Goal: Information Seeking & Learning: Find specific fact

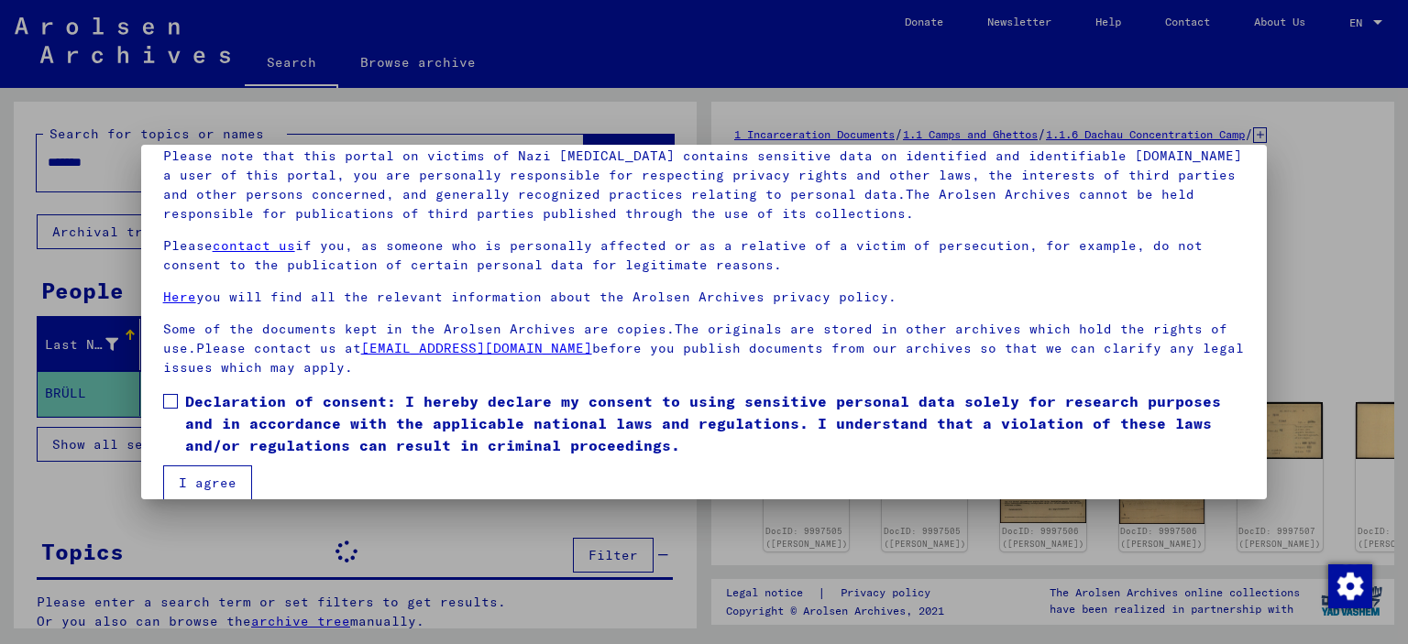
scroll to position [154, 0]
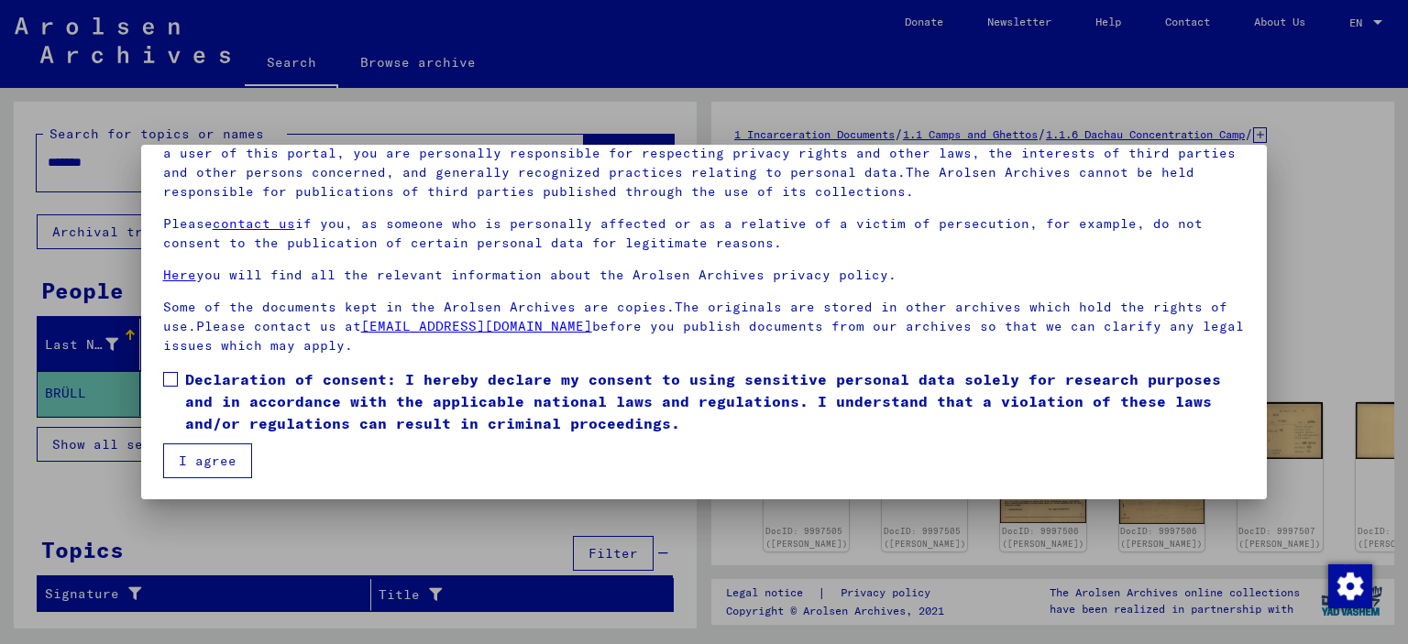
click at [367, 468] on mat-dialog-content "Our terms of use were established by the international commission, which is the…" at bounding box center [704, 270] width 1127 height 418
click at [194, 383] on span "Declaration of consent: I hereby declare my consent to using sensitive personal…" at bounding box center [715, 402] width 1061 height 66
click at [204, 455] on button "I agree" at bounding box center [207, 461] width 89 height 35
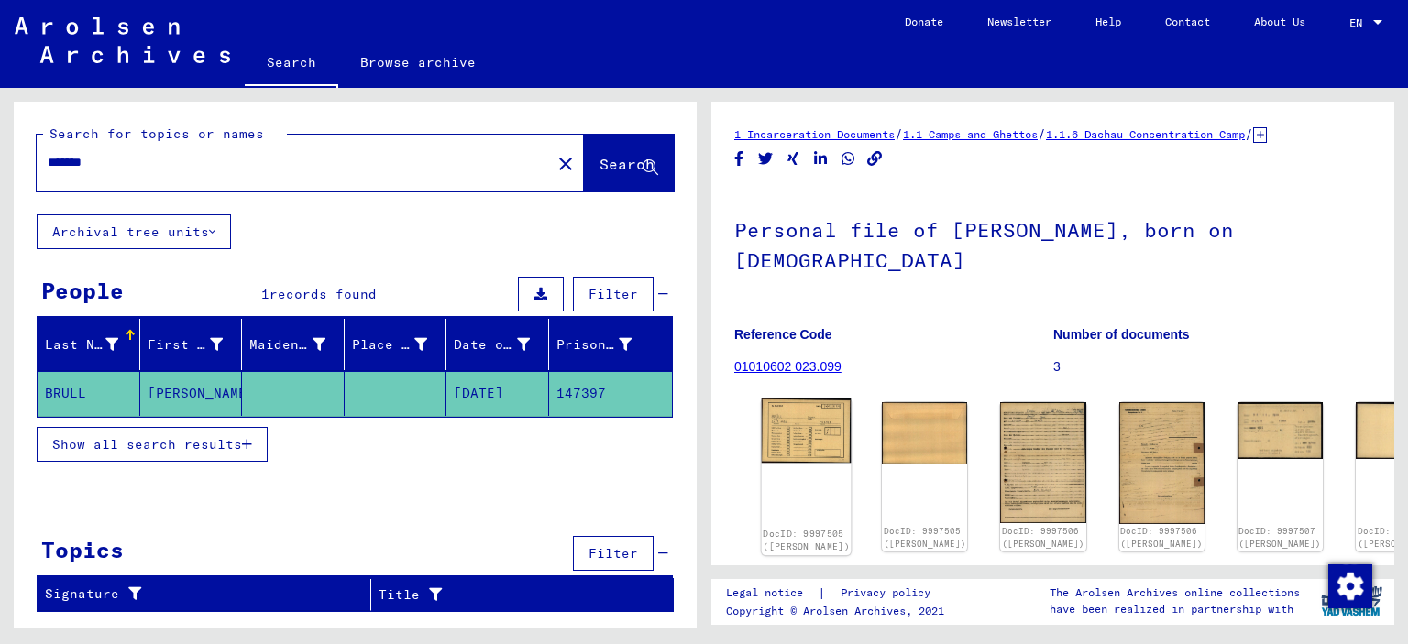
click at [798, 399] on img at bounding box center [807, 431] width 90 height 65
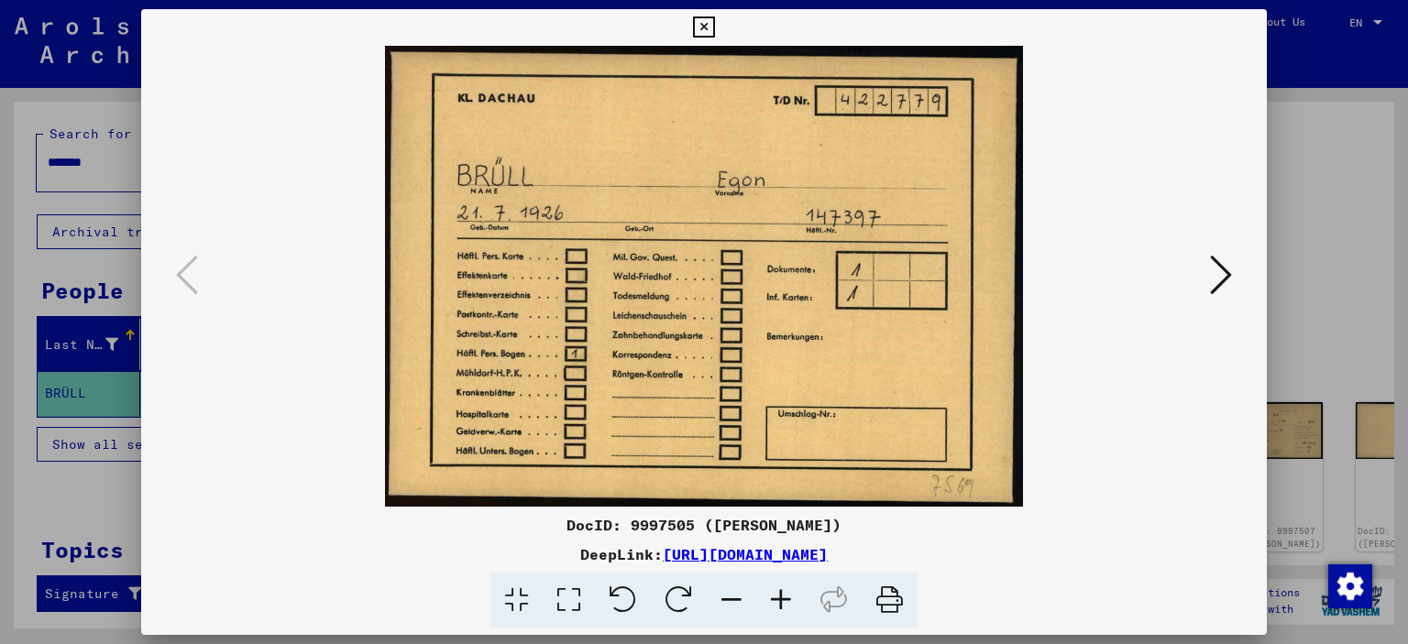
click at [1228, 279] on icon at bounding box center [1221, 275] width 22 height 44
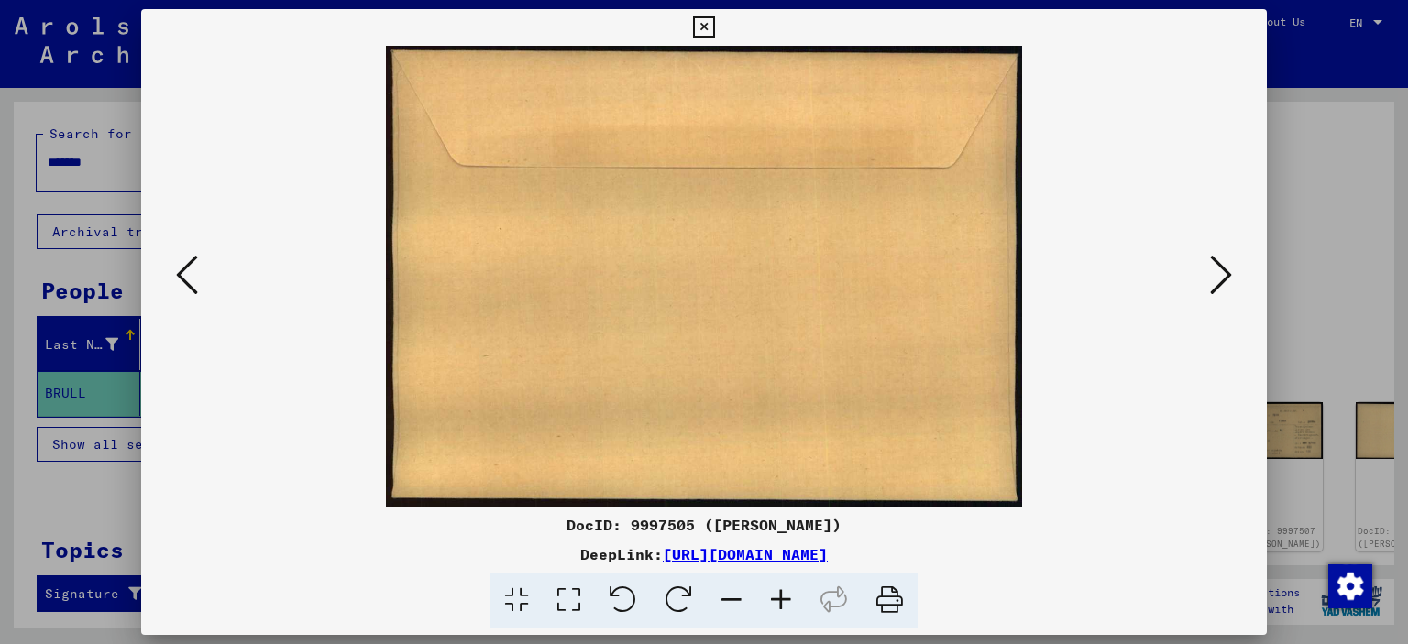
click at [1228, 279] on icon at bounding box center [1221, 275] width 22 height 44
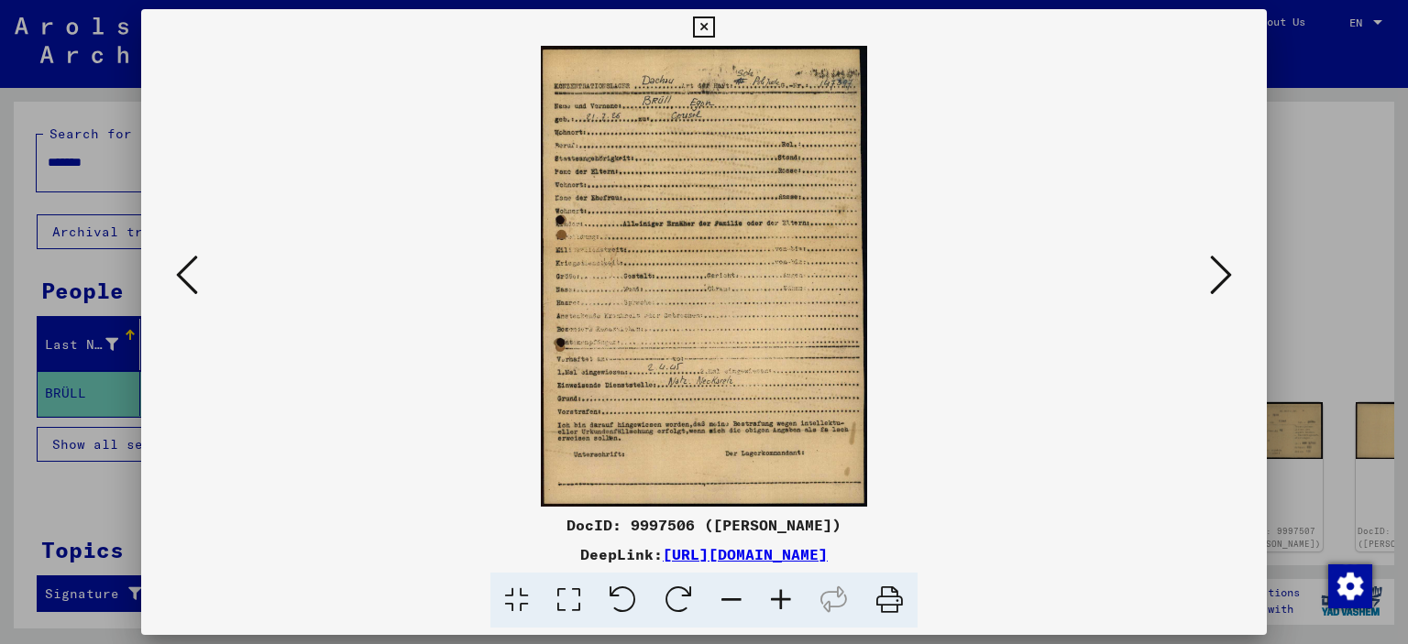
click at [790, 600] on icon at bounding box center [781, 601] width 50 height 56
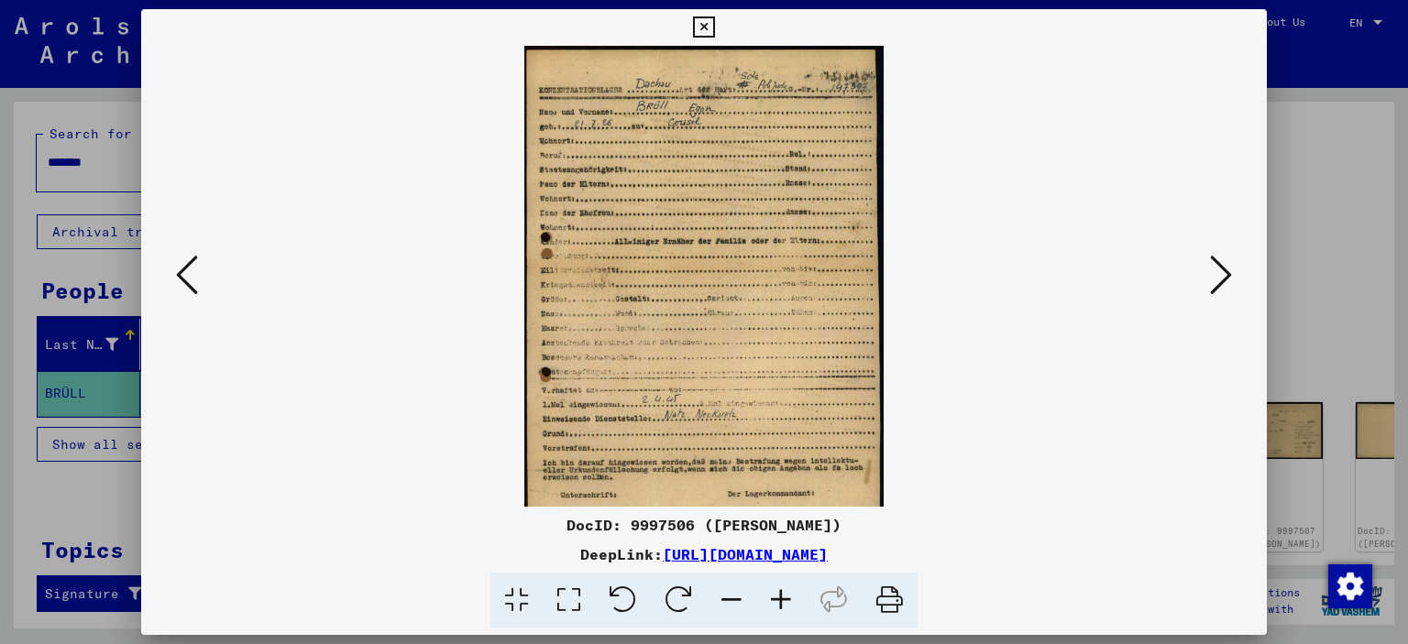
click at [790, 600] on icon at bounding box center [781, 601] width 50 height 56
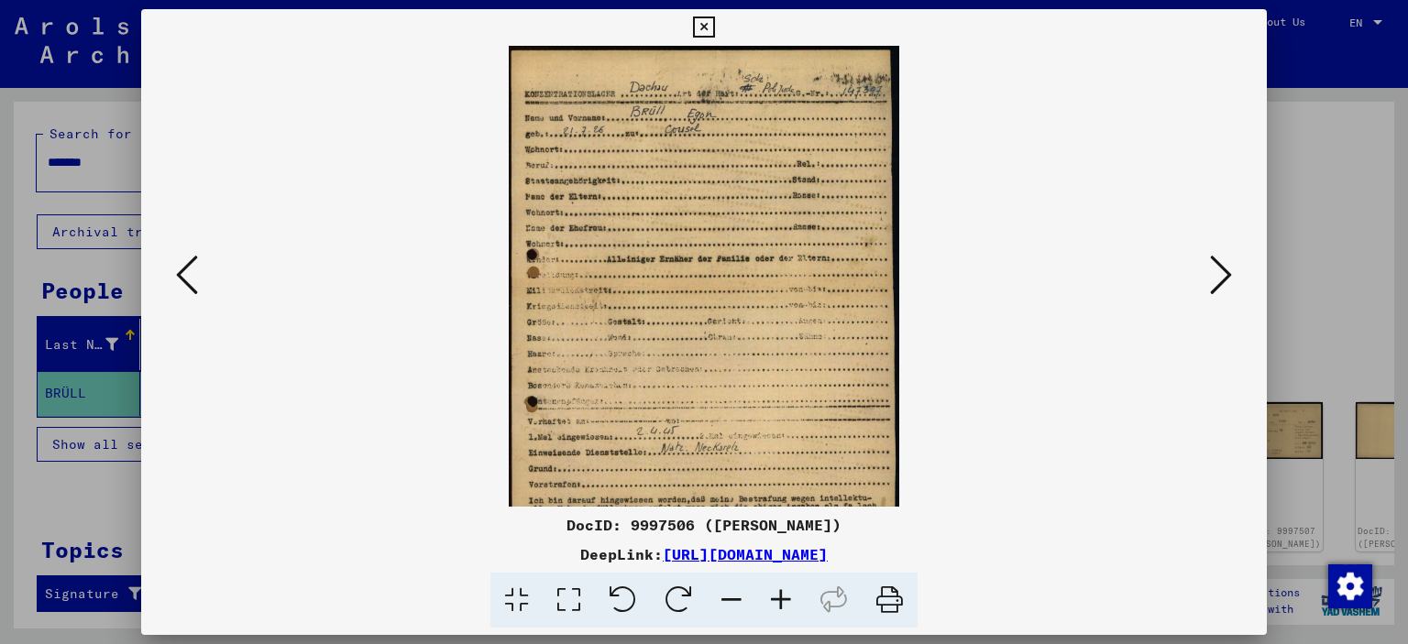
click at [790, 600] on icon at bounding box center [781, 601] width 50 height 56
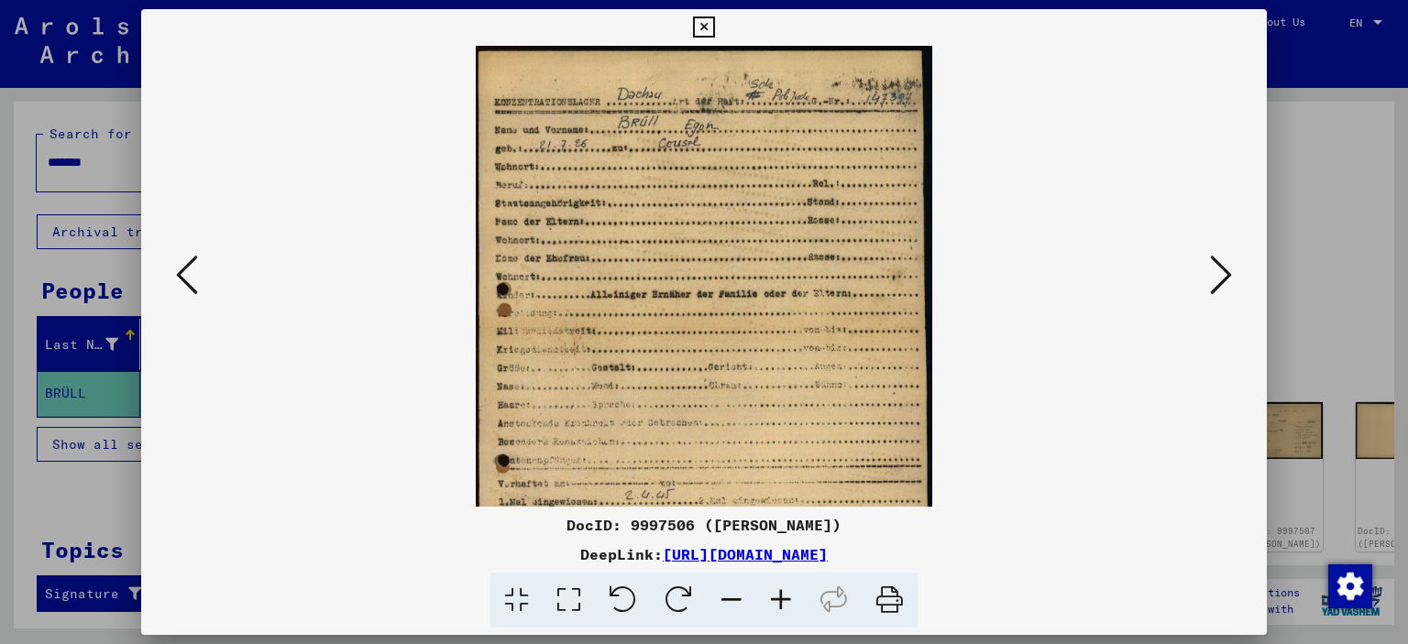
click at [790, 600] on icon at bounding box center [781, 601] width 50 height 56
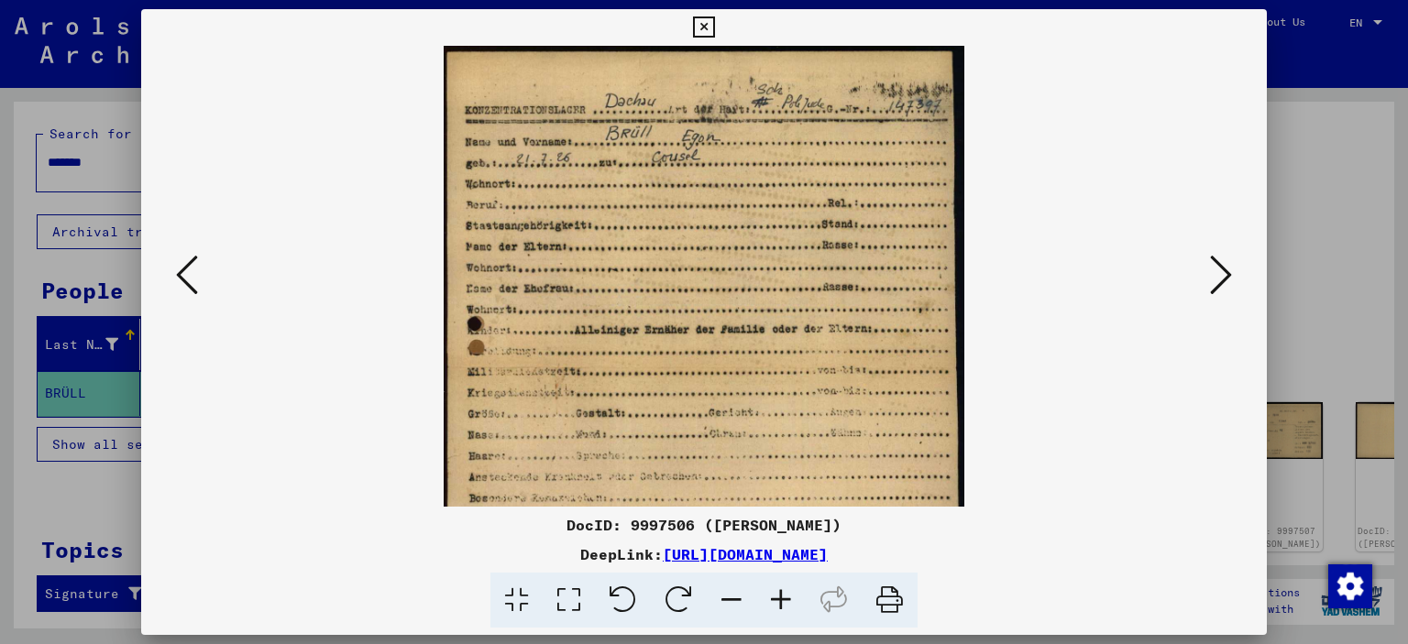
click at [790, 600] on icon at bounding box center [781, 601] width 50 height 56
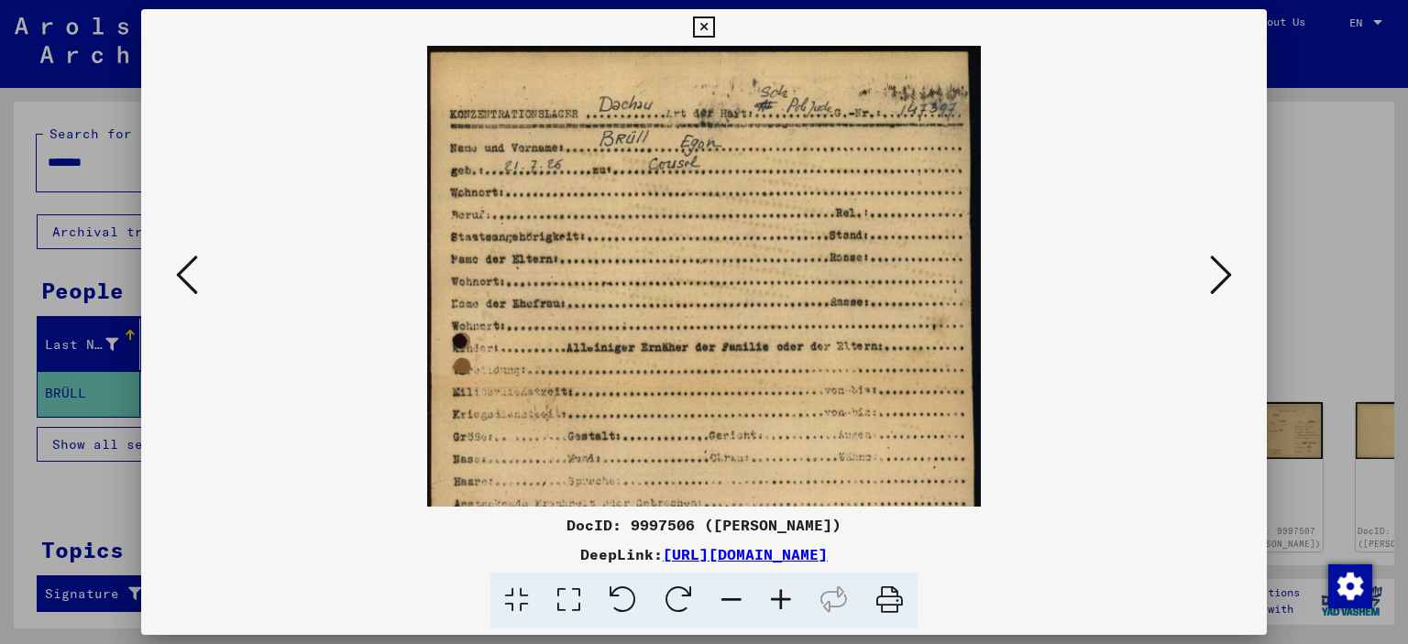
click at [790, 600] on icon at bounding box center [781, 601] width 50 height 56
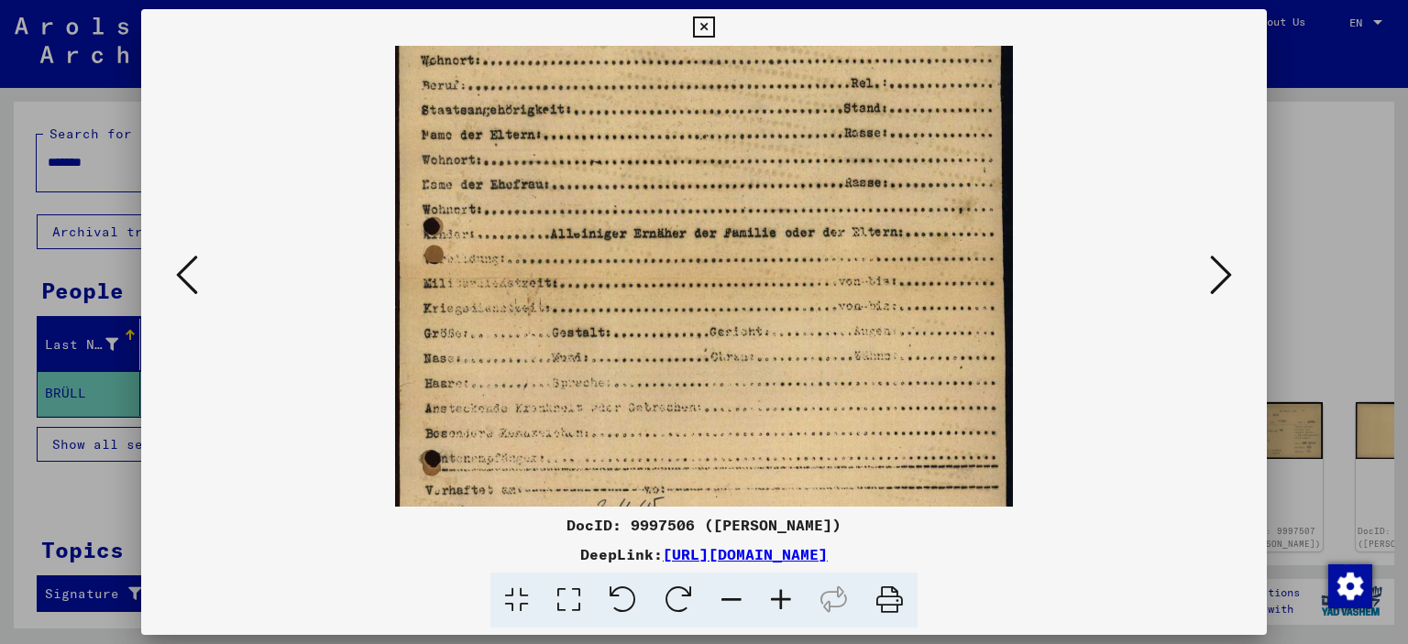
scroll to position [153, 0]
drag, startPoint x: 796, startPoint y: 424, endPoint x: 772, endPoint y: 273, distance: 153.1
click at [772, 273] on img at bounding box center [704, 330] width 618 height 874
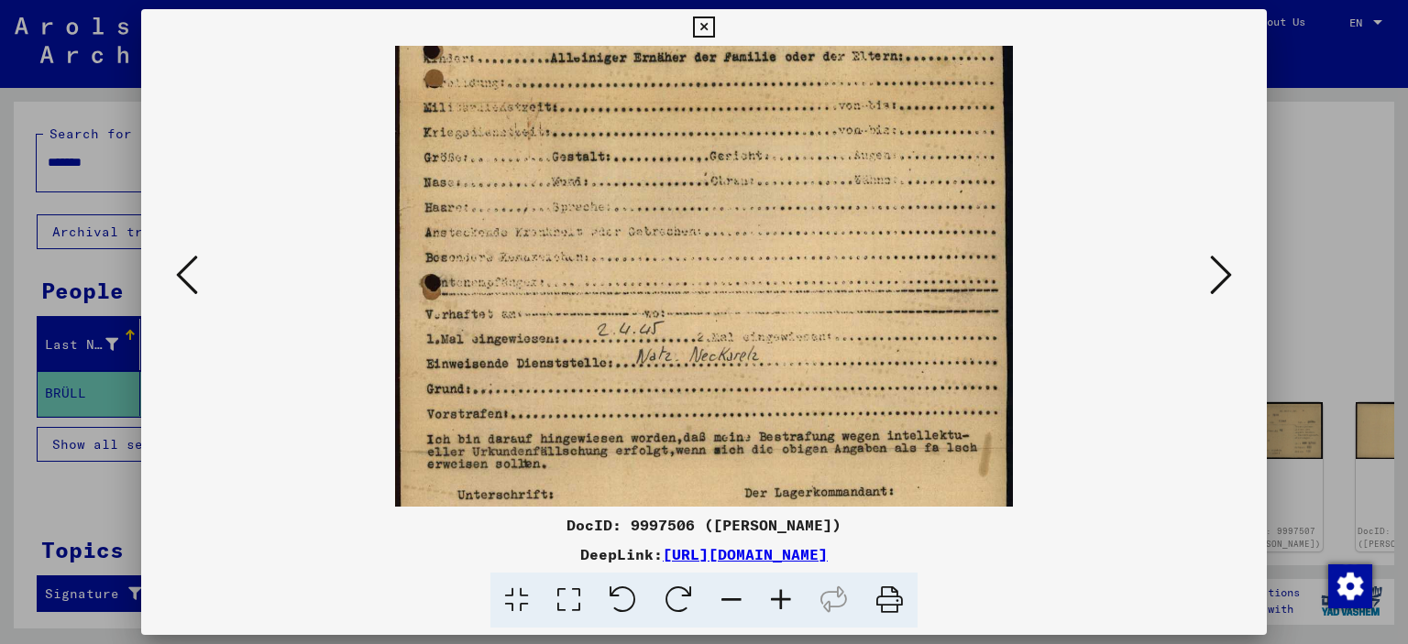
drag, startPoint x: 769, startPoint y: 323, endPoint x: 746, endPoint y: 174, distance: 150.3
click at [747, 182] on img at bounding box center [704, 157] width 618 height 874
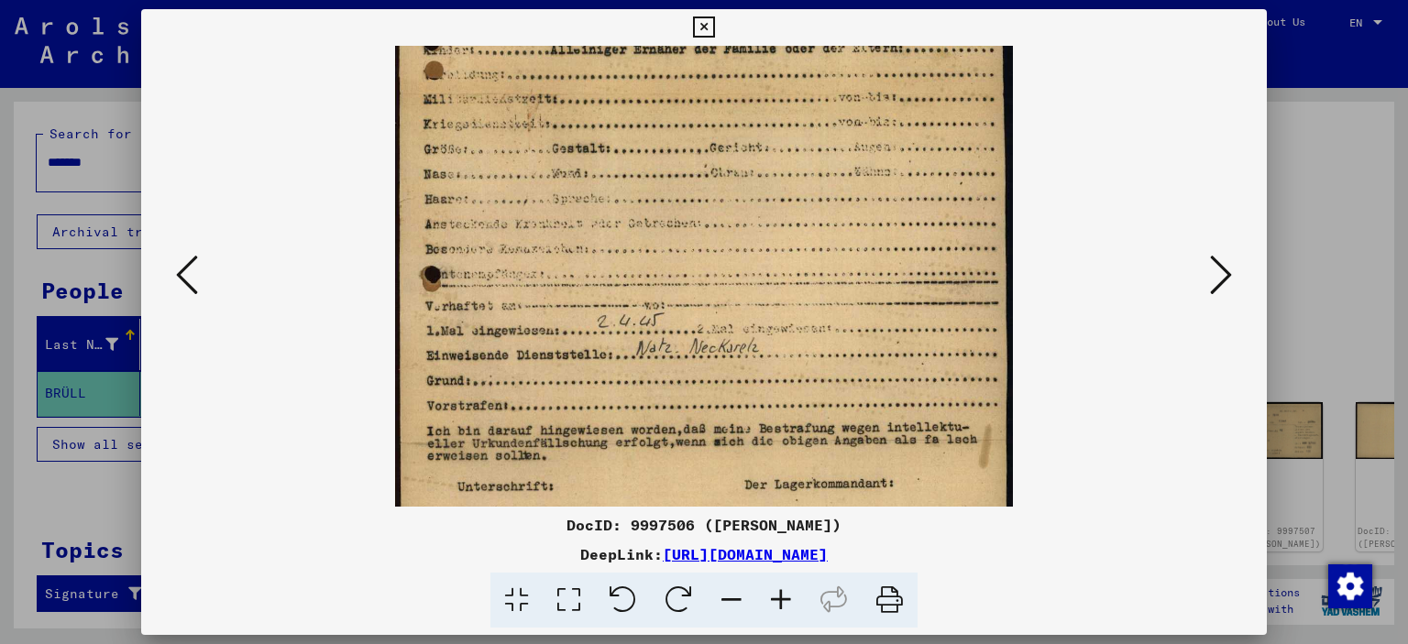
click at [1232, 274] on icon at bounding box center [1221, 275] width 22 height 44
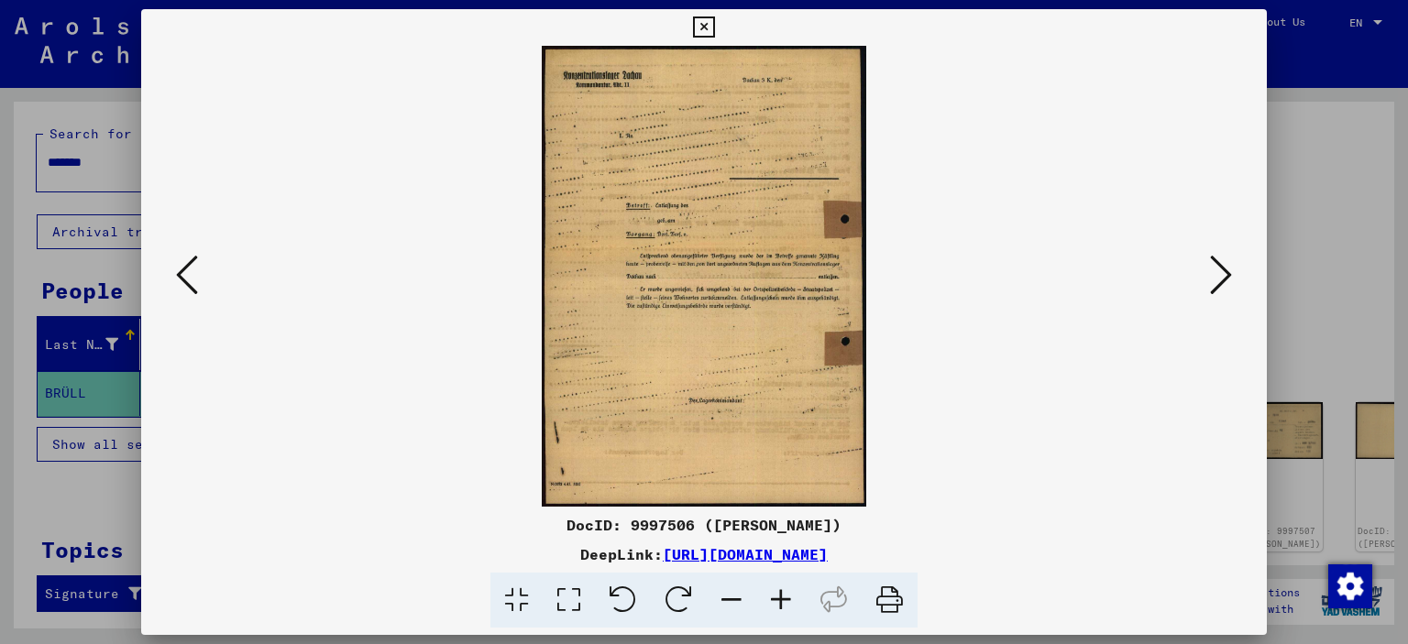
click at [1232, 274] on icon at bounding box center [1221, 275] width 22 height 44
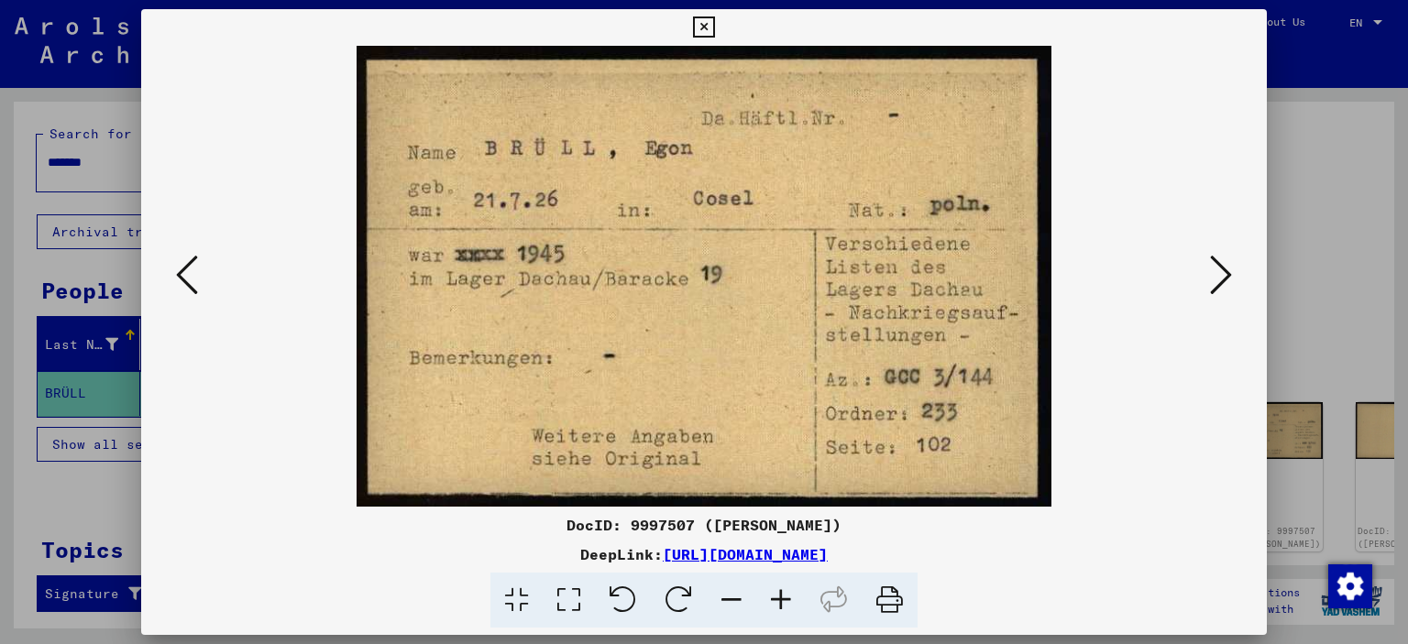
click at [1232, 273] on icon at bounding box center [1221, 275] width 22 height 44
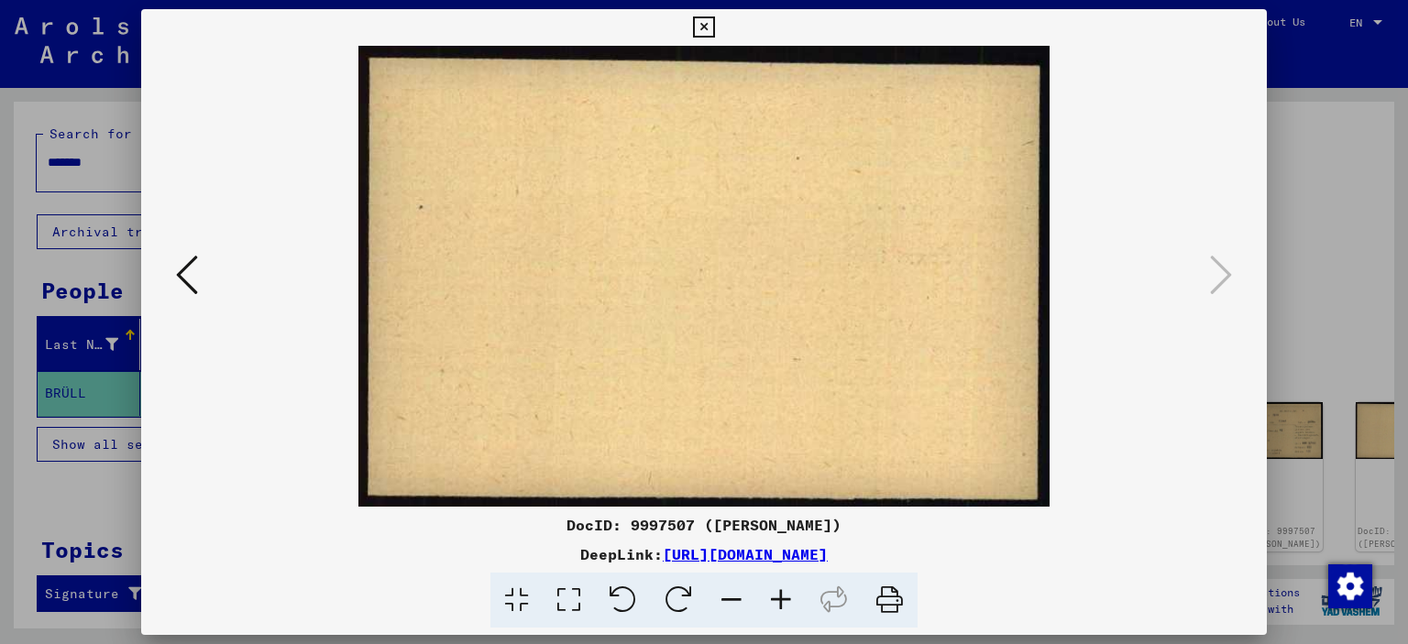
click at [1356, 266] on div at bounding box center [704, 322] width 1408 height 644
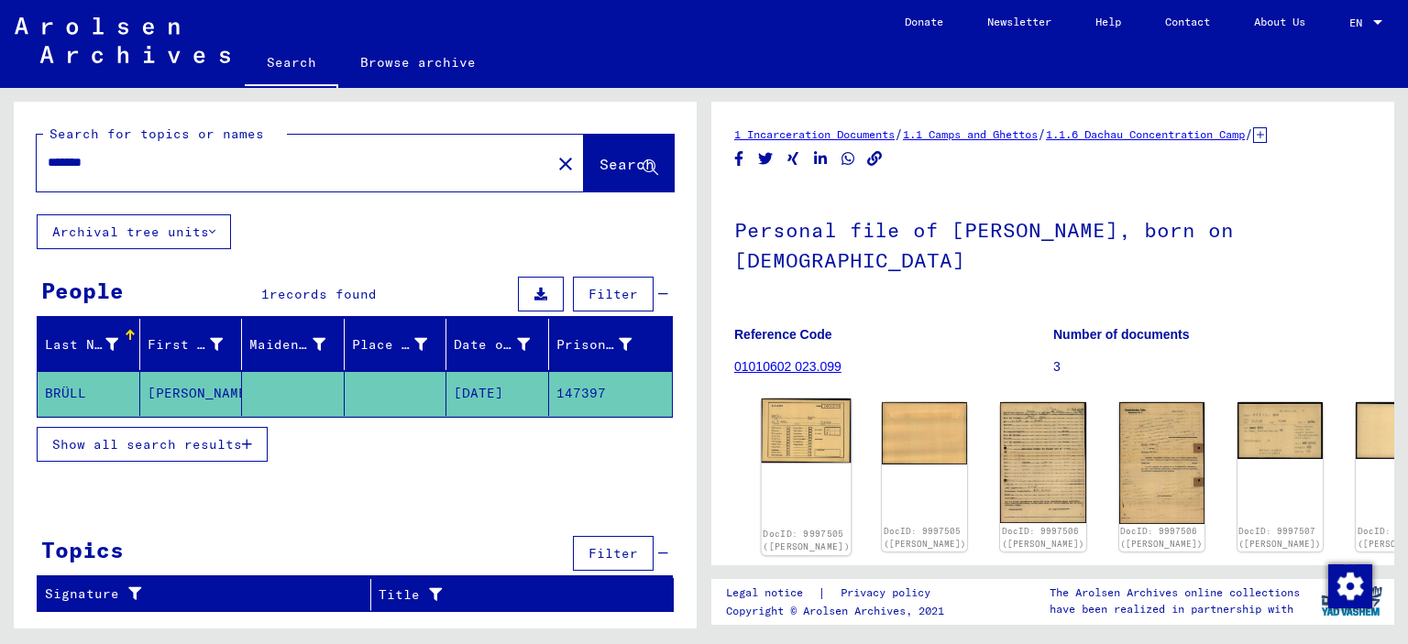
click at [808, 409] on img at bounding box center [807, 431] width 90 height 65
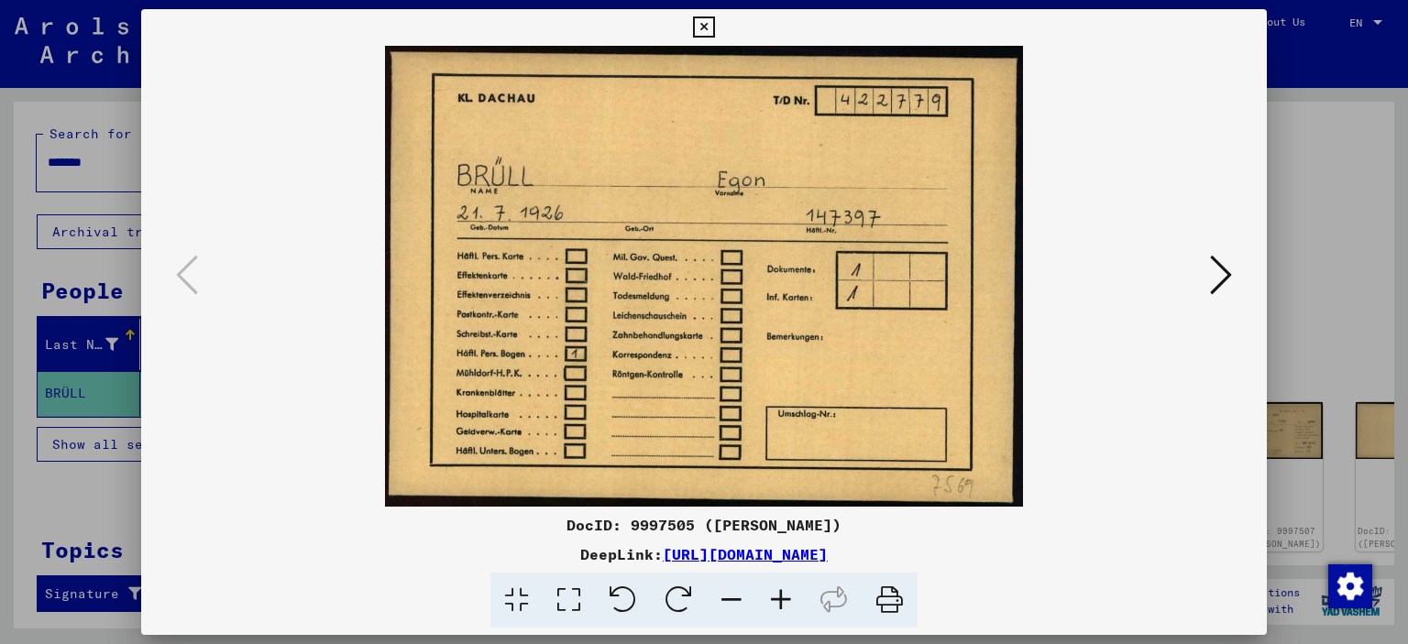
click at [1221, 270] on icon at bounding box center [1221, 275] width 22 height 44
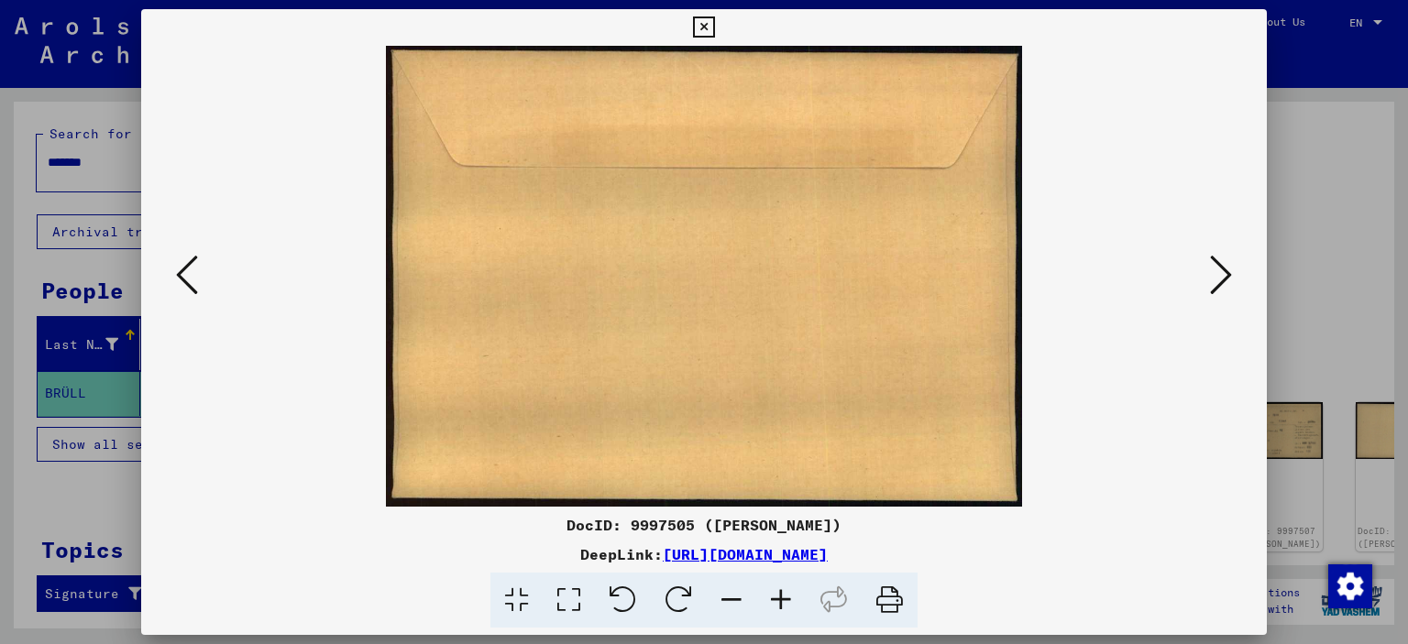
click at [1221, 270] on icon at bounding box center [1221, 275] width 22 height 44
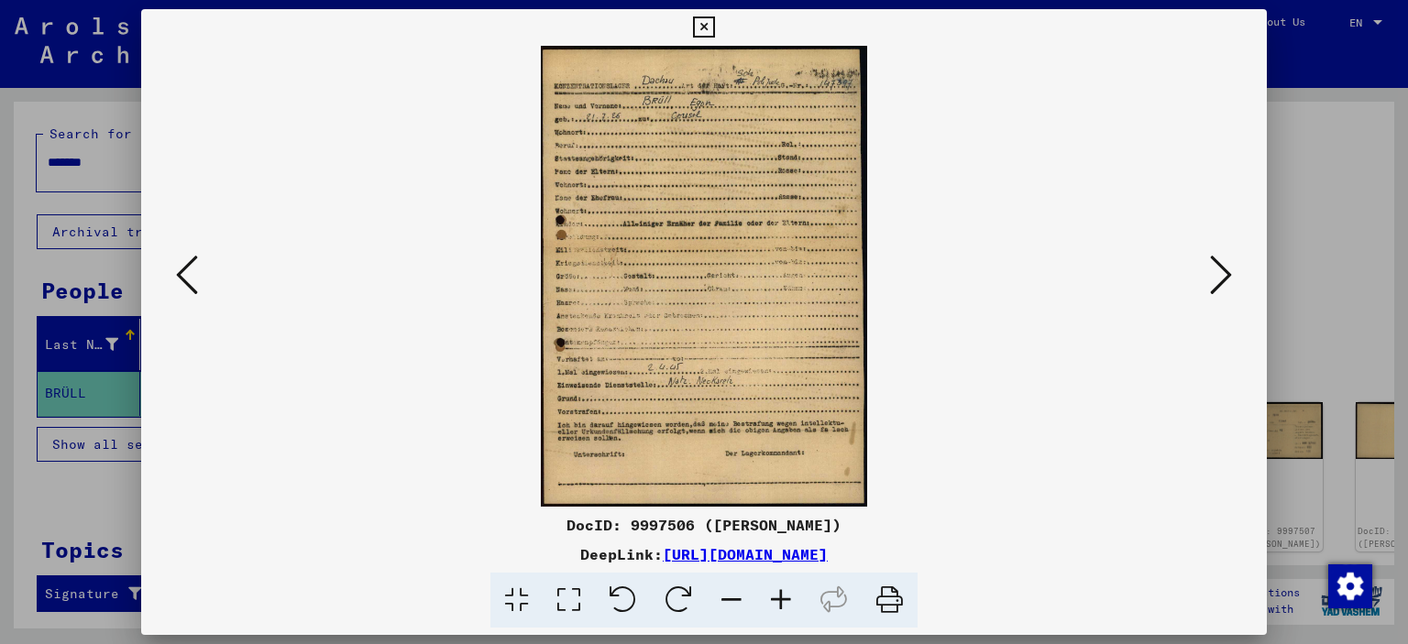
click at [1224, 265] on icon at bounding box center [1221, 275] width 22 height 44
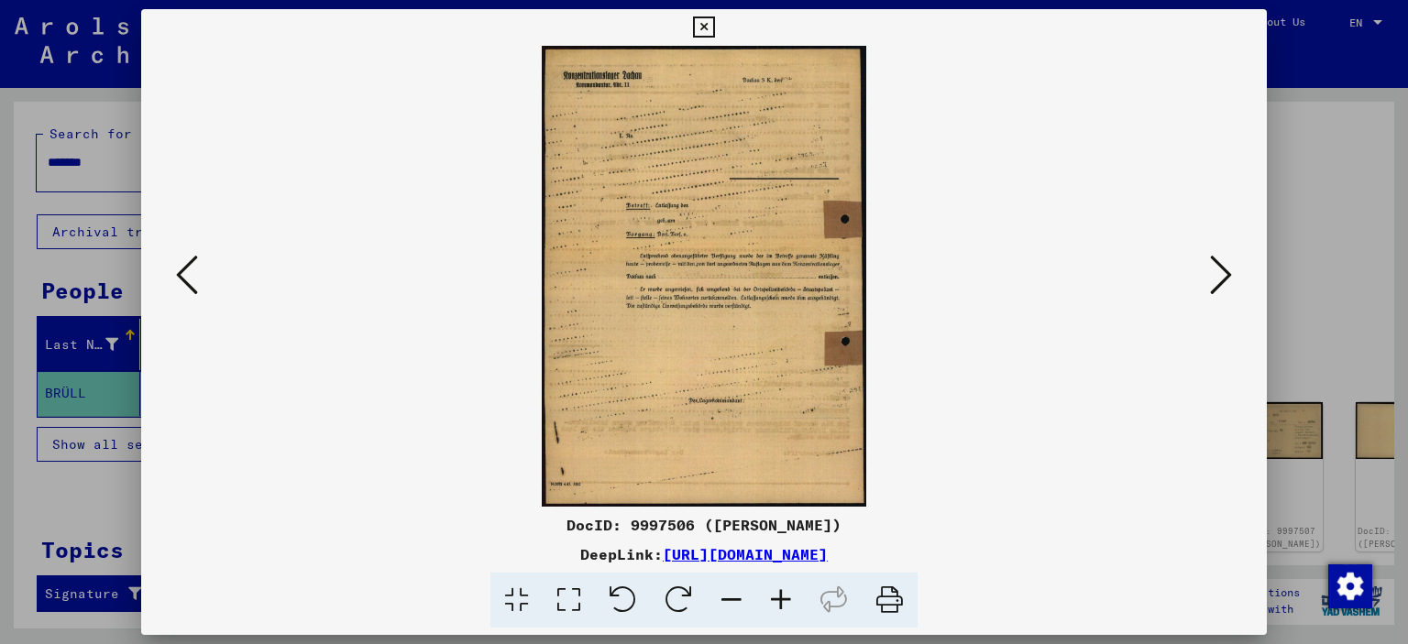
click at [1224, 265] on icon at bounding box center [1221, 275] width 22 height 44
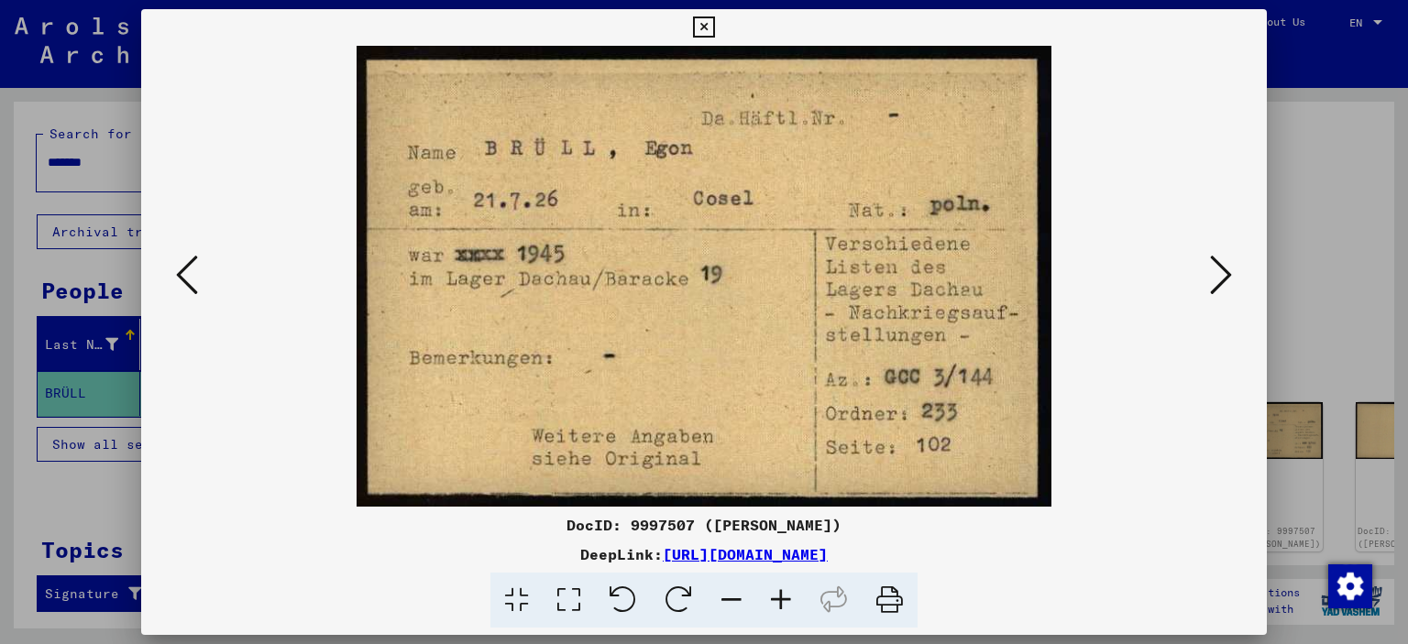
click at [1228, 267] on icon at bounding box center [1221, 275] width 22 height 44
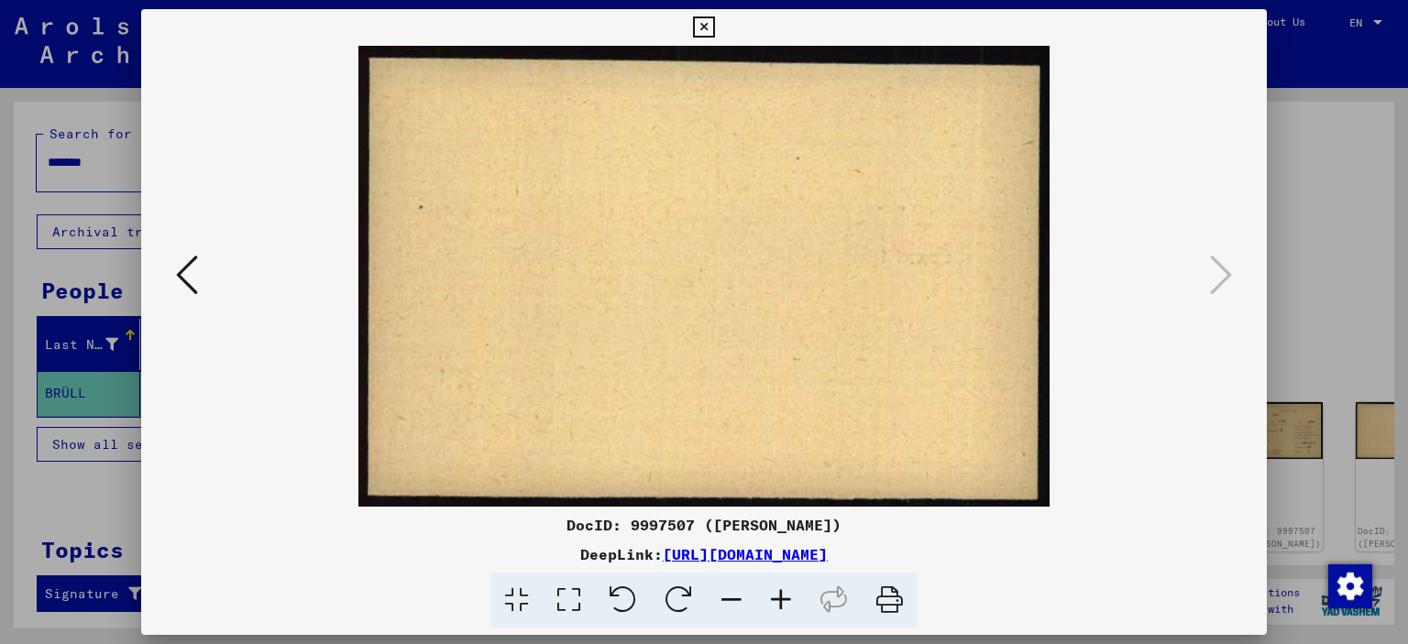
click at [720, 31] on button at bounding box center [704, 27] width 32 height 37
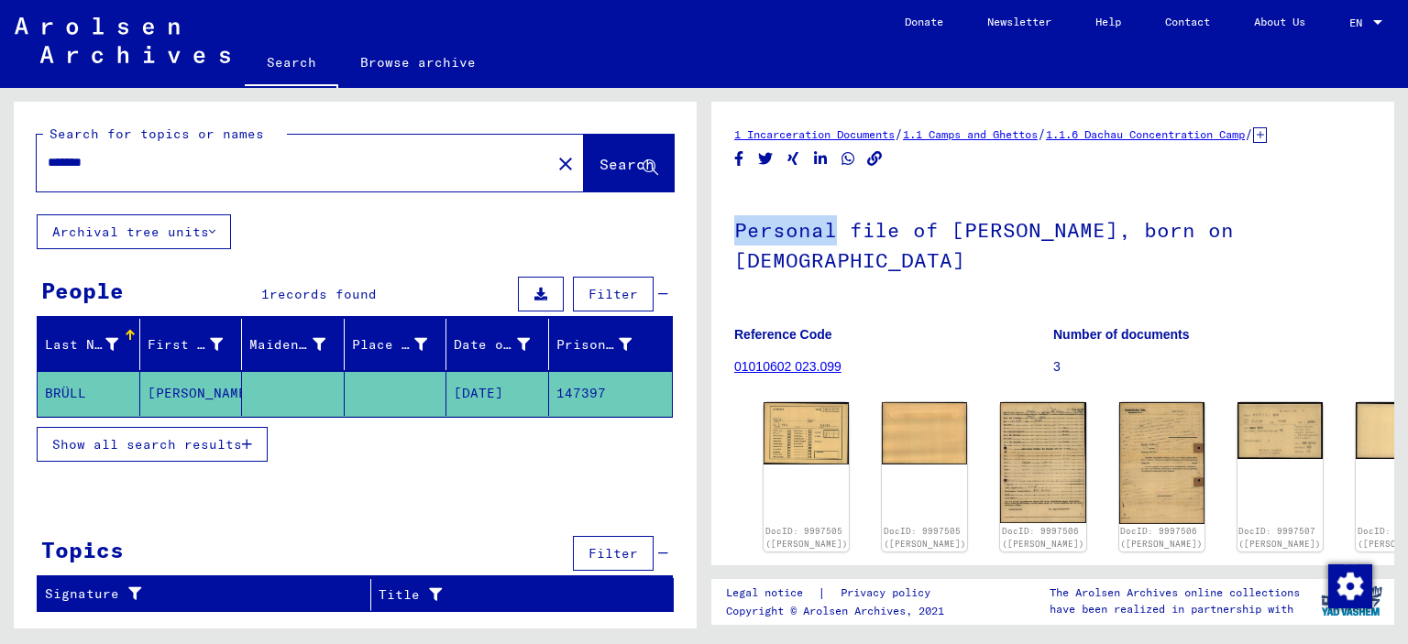
drag, startPoint x: 739, startPoint y: 233, endPoint x: 838, endPoint y: 239, distance: 99.2
click at [838, 239] on h1 "Personal file of [PERSON_NAME], born on [DEMOGRAPHIC_DATA]" at bounding box center [1052, 243] width 637 height 111
